Goal: Use online tool/utility

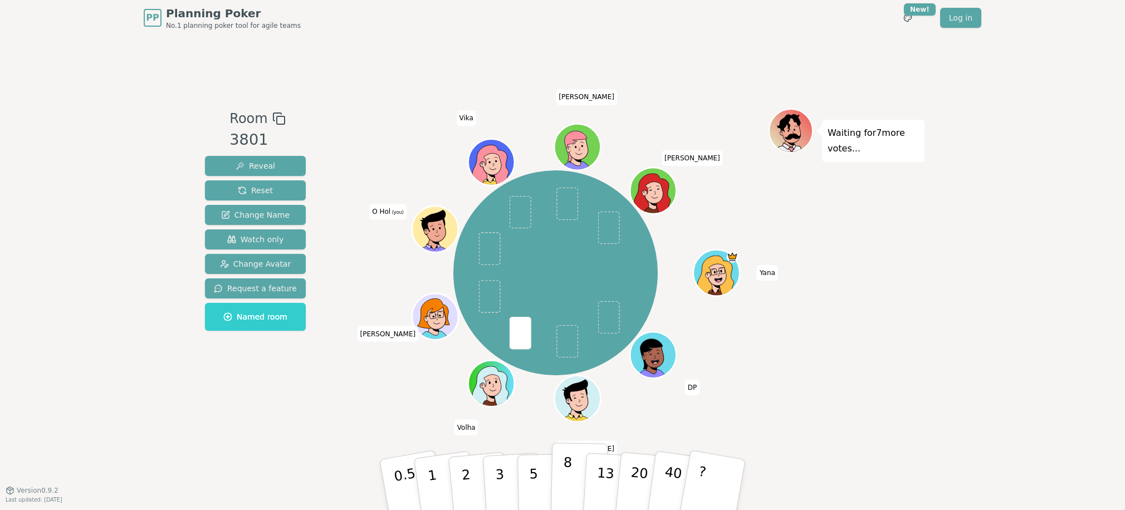
click at [571, 475] on button "8" at bounding box center [579, 485] width 57 height 85
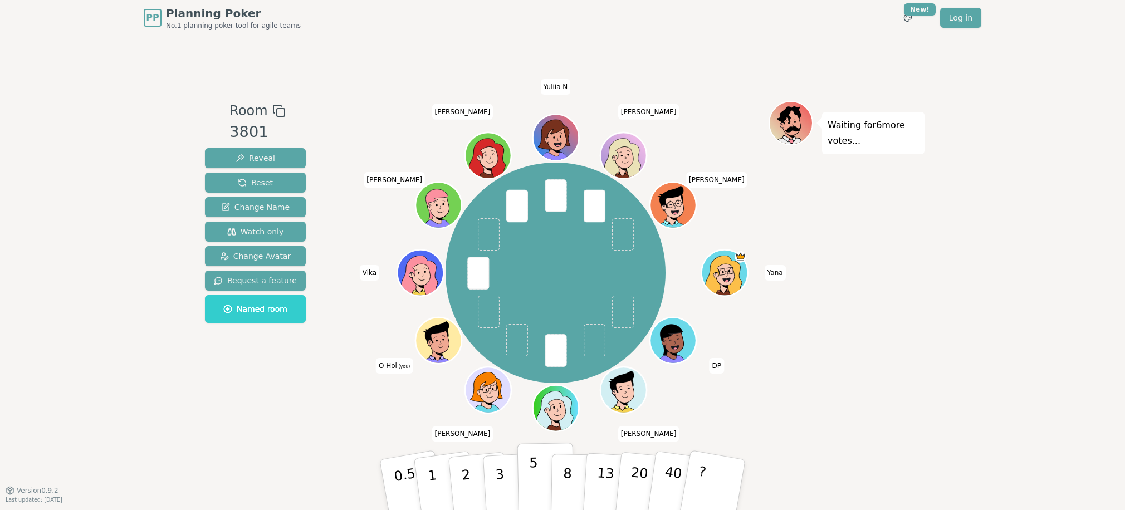
click at [540, 468] on button "5" at bounding box center [545, 485] width 57 height 85
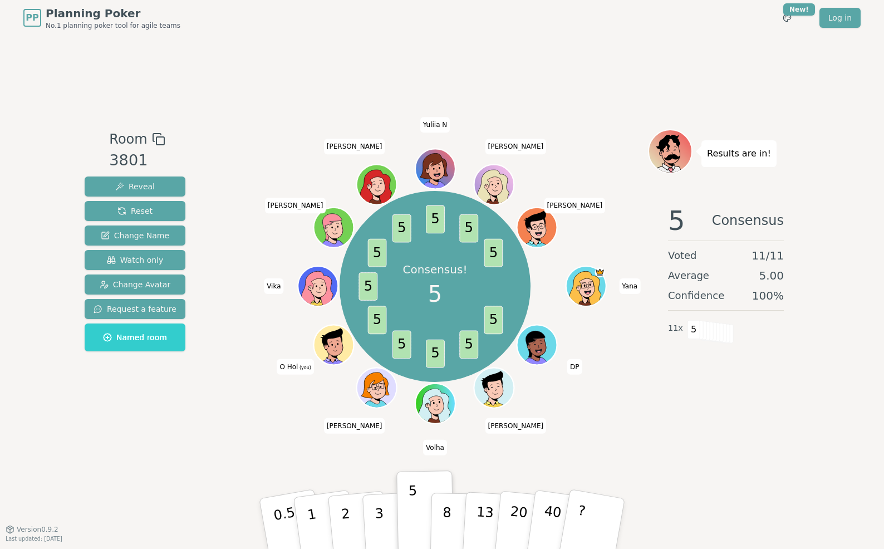
drag, startPoint x: 274, startPoint y: 120, endPoint x: 267, endPoint y: 115, distance: 8.0
click at [274, 119] on div "Room 3801 Reveal Reset Change Name Watch only Change Avatar Request a feature N…" at bounding box center [442, 282] width 724 height 493
drag, startPoint x: 139, startPoint y: 163, endPoint x: 105, endPoint y: 138, distance: 41.9
click at [105, 138] on div "Room 3801 Reveal Reset Change Name Watch only Change Avatar Request a feature N…" at bounding box center [135, 242] width 110 height 227
click at [121, 140] on span "Room" at bounding box center [128, 139] width 38 height 20
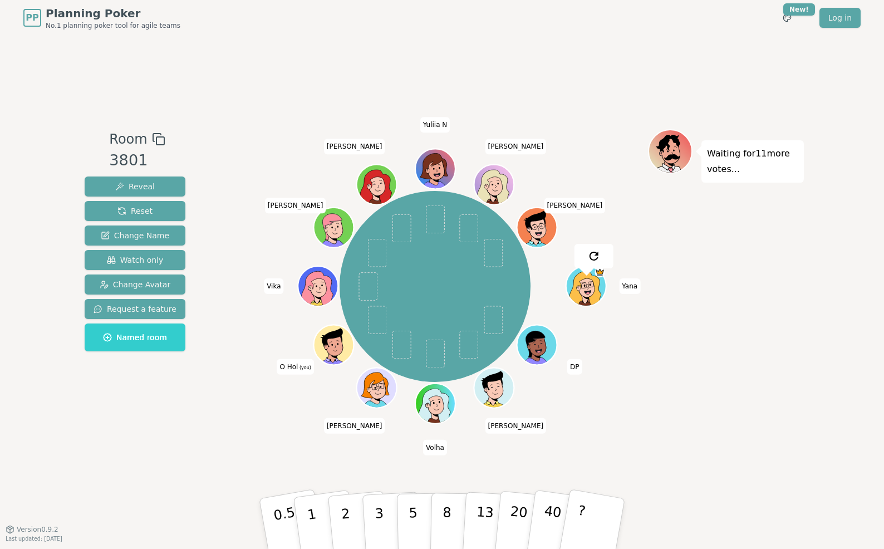
click at [121, 139] on span "Room" at bounding box center [128, 139] width 38 height 20
click at [116, 141] on span "Room" at bounding box center [128, 139] width 38 height 20
click at [414, 507] on p "5" at bounding box center [413, 524] width 9 height 60
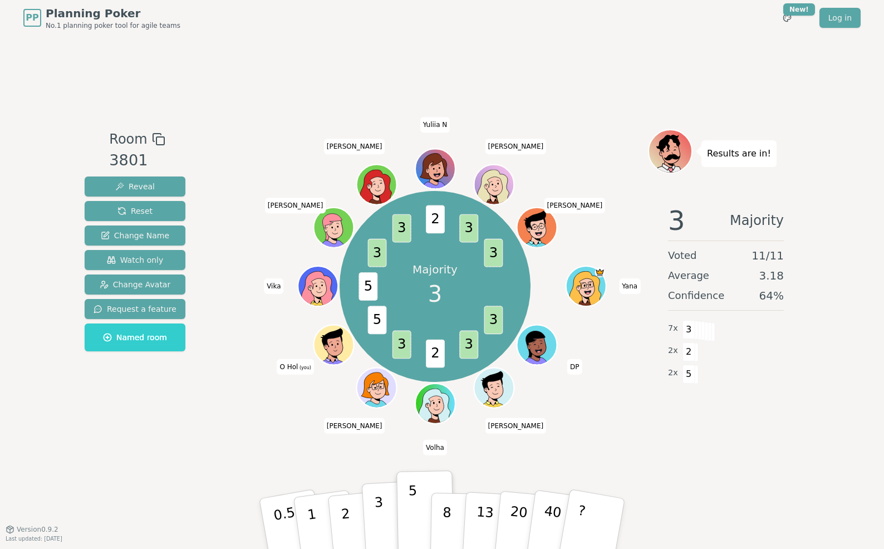
click at [380, 517] on p "3" at bounding box center [380, 525] width 12 height 61
